Goal: Task Accomplishment & Management: Complete application form

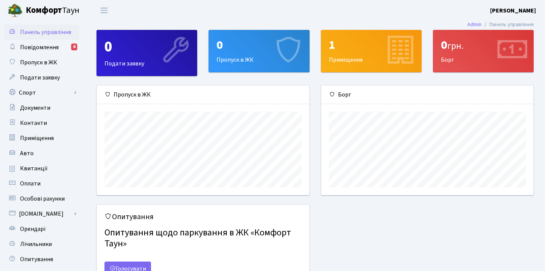
scroll to position [109, 212]
click at [222, 52] on div "0" at bounding box center [259, 45] width 85 height 14
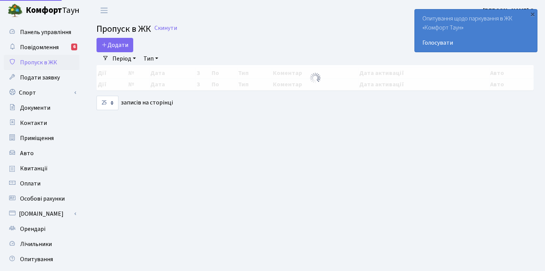
select select "25"
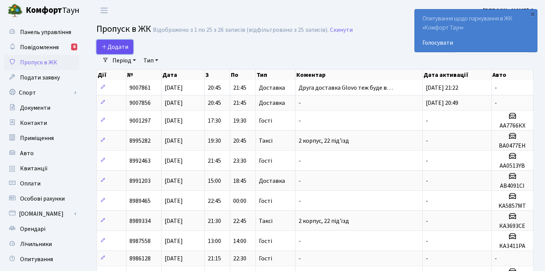
click at [112, 46] on span "Додати" at bounding box center [114, 47] width 27 height 8
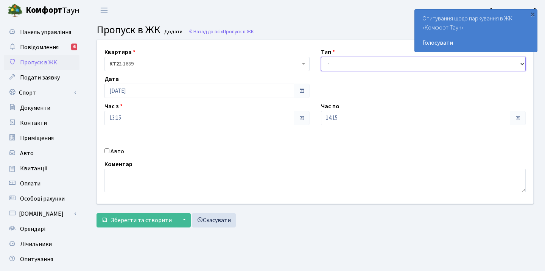
click at [331, 64] on select "- Доставка Таксі Гості Сервіс" at bounding box center [423, 64] width 205 height 14
select select "2"
click at [108, 148] on input "Авто" at bounding box center [107, 150] width 5 height 5
checkbox input "true"
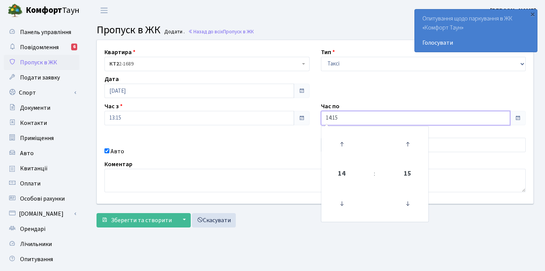
click at [374, 114] on input "14:15" at bounding box center [416, 118] width 190 height 14
click at [339, 145] on icon at bounding box center [342, 144] width 20 height 20
click at [406, 200] on icon at bounding box center [408, 204] width 20 height 20
type input "15:00"
click at [273, 144] on div "Квартира <b>КТ2</b>&nbsp;&nbsp;&nbsp;2-1689 КТ2 2-1689 Тип - Доставка Таксі Гос…" at bounding box center [315, 122] width 448 height 164
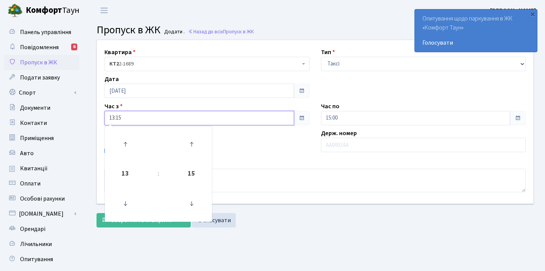
click at [242, 119] on input "13:15" at bounding box center [200, 118] width 190 height 14
click at [125, 145] on icon at bounding box center [125, 144] width 20 height 20
type input "14:15"
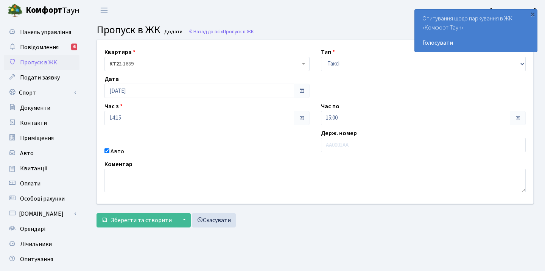
click at [248, 152] on div "Авто" at bounding box center [207, 151] width 217 height 9
click at [533, 15] on div "×" at bounding box center [533, 14] width 8 height 8
